Goal: Task Accomplishment & Management: Manage account settings

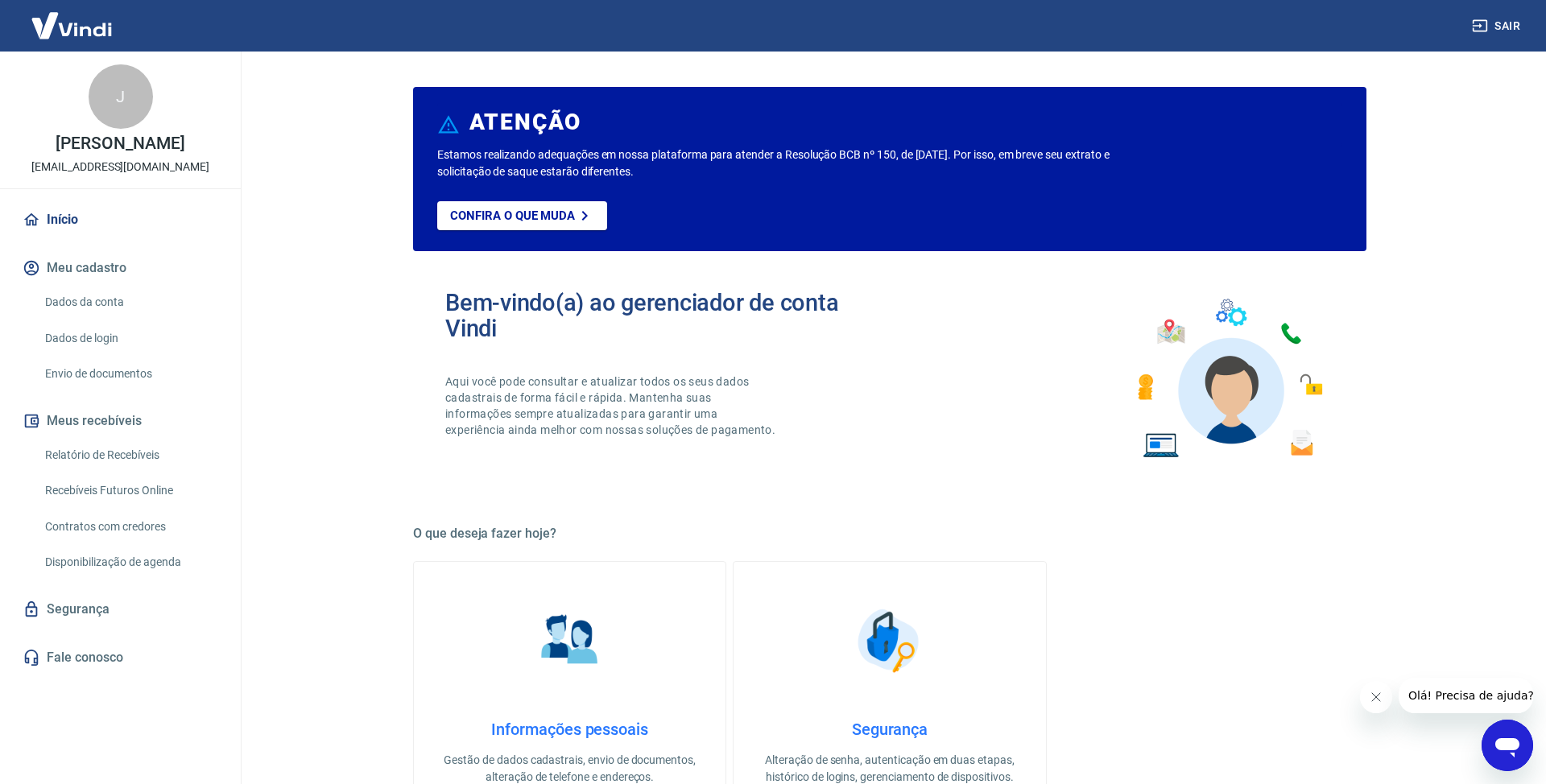
click at [139, 386] on link "Envio de documentos" at bounding box center [131, 373] width 183 height 33
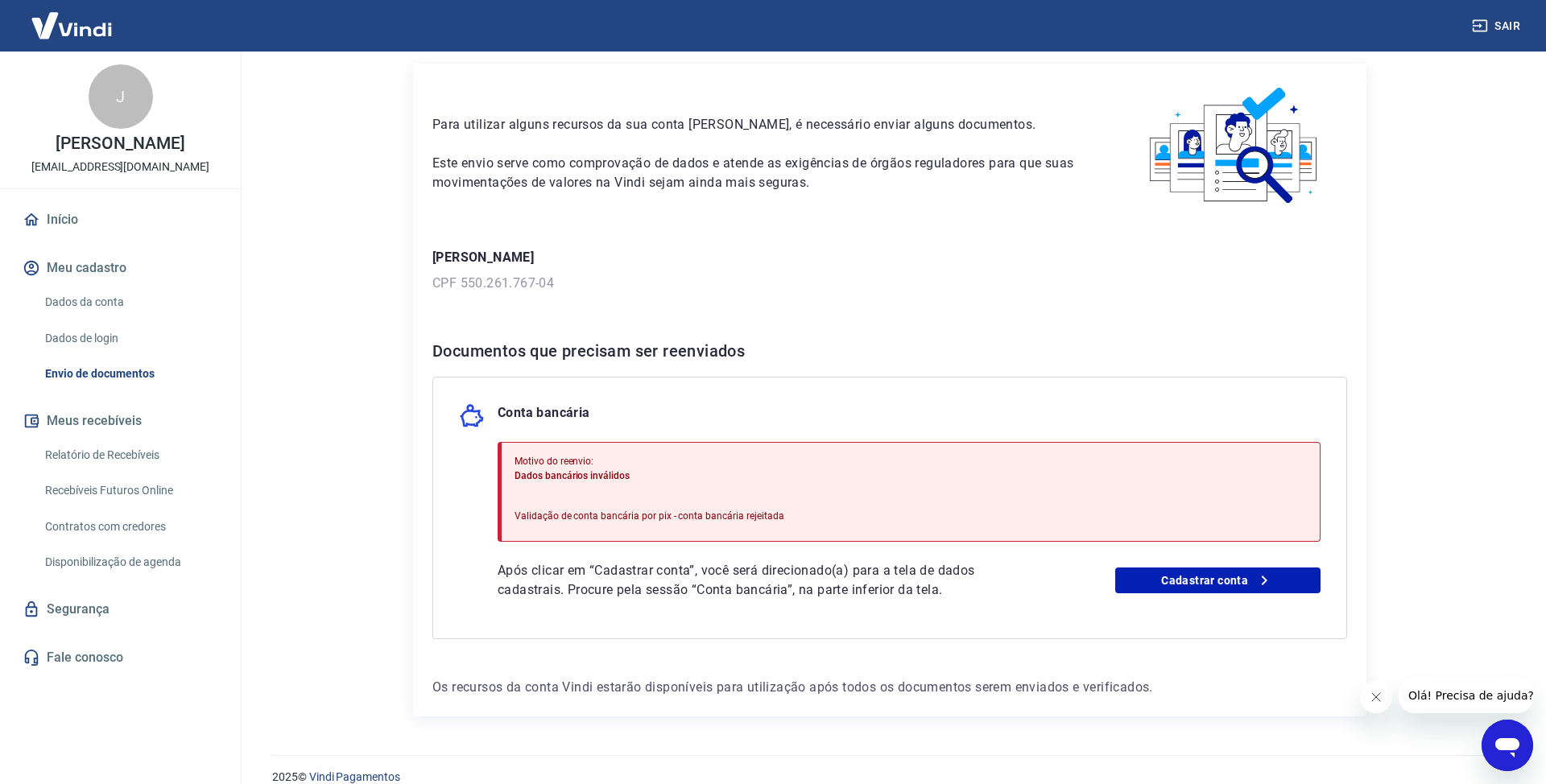
scroll to position [73, 0]
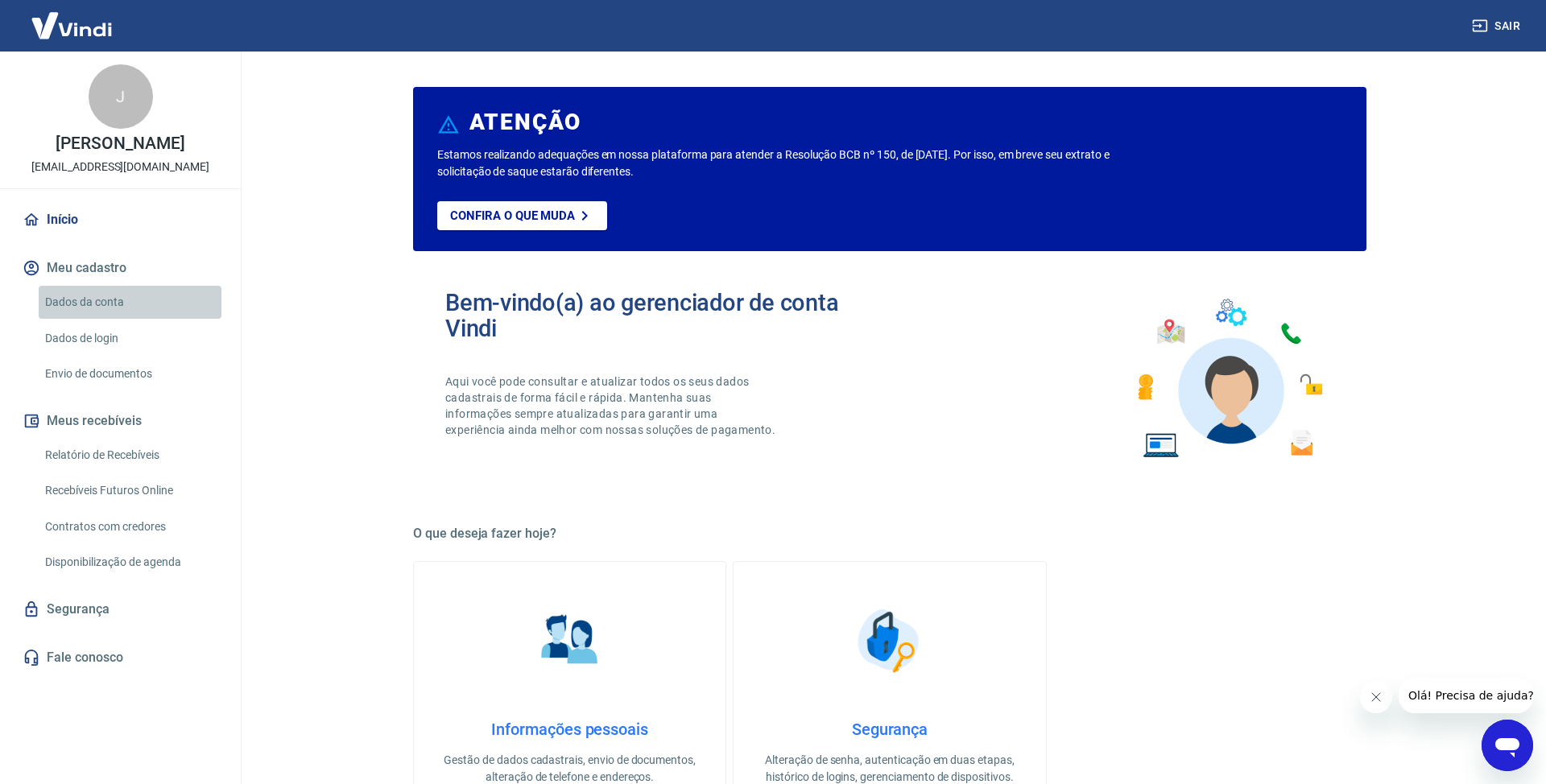
click at [113, 310] on link "Dados da conta" at bounding box center [131, 302] width 183 height 33
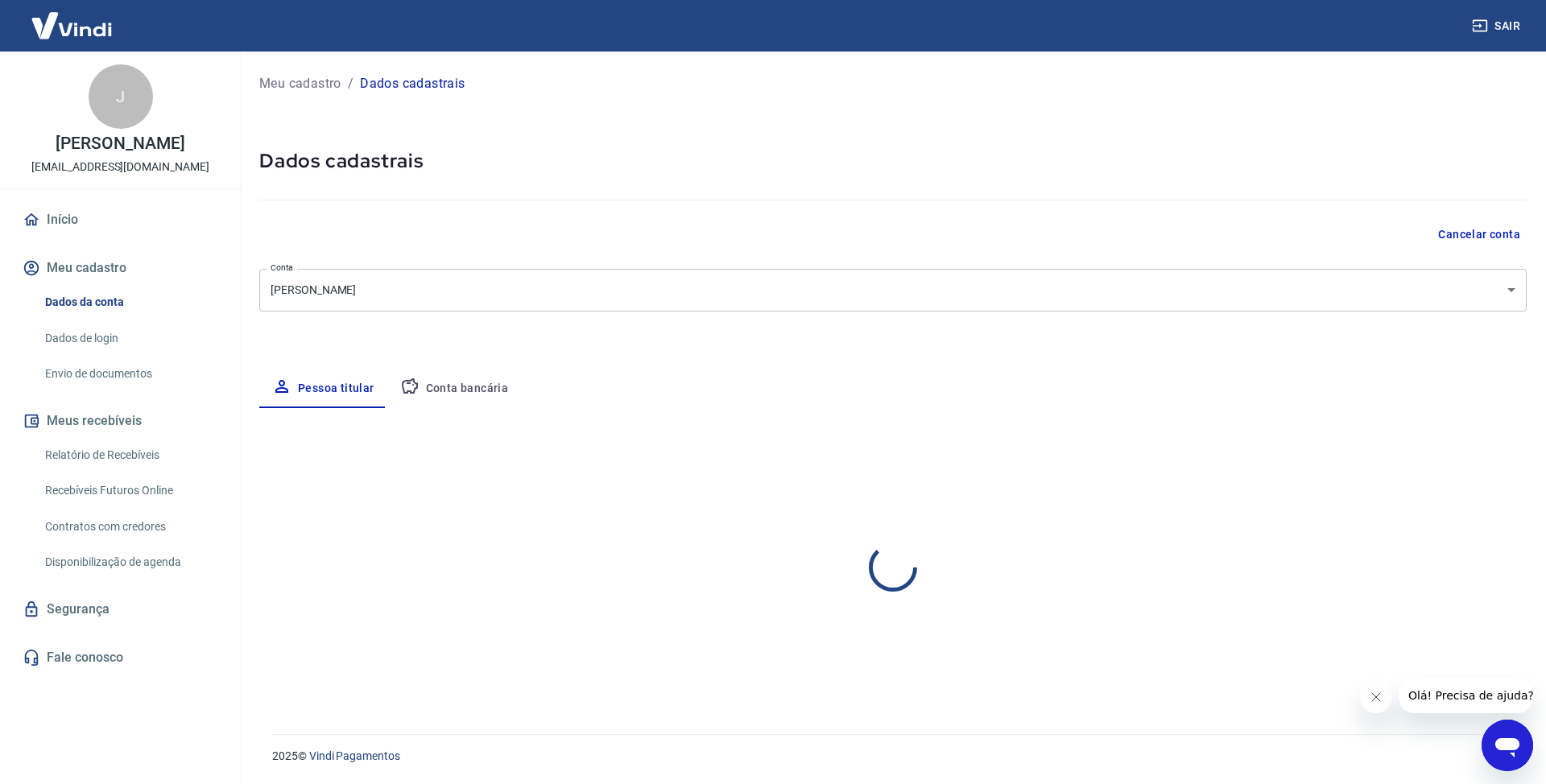
select select "RJ"
select select "business"
